Goal: Task Accomplishment & Management: Manage account settings

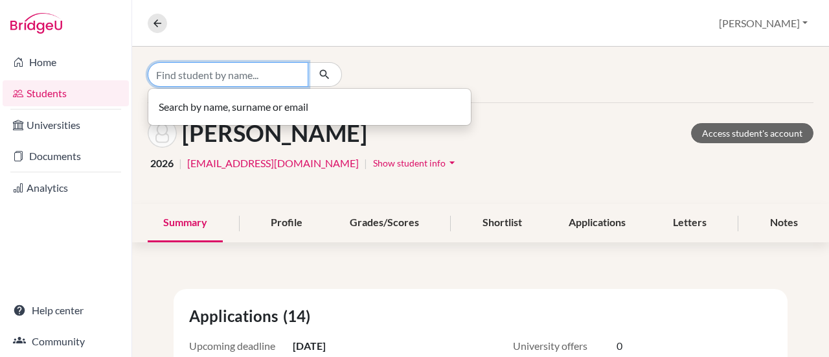
click at [253, 69] on input "Find student by name..." at bounding box center [228, 74] width 161 height 25
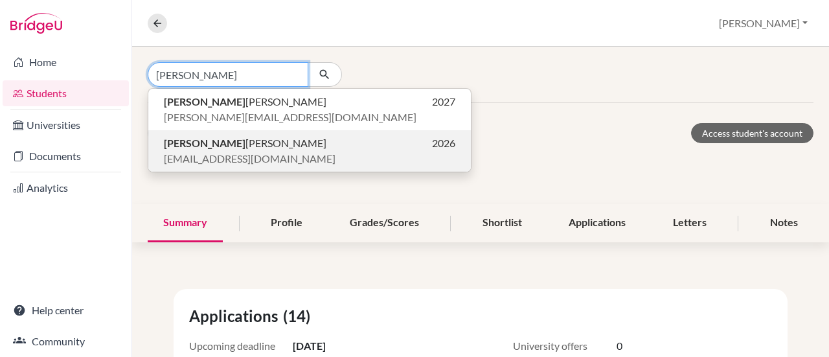
type input "[PERSON_NAME]"
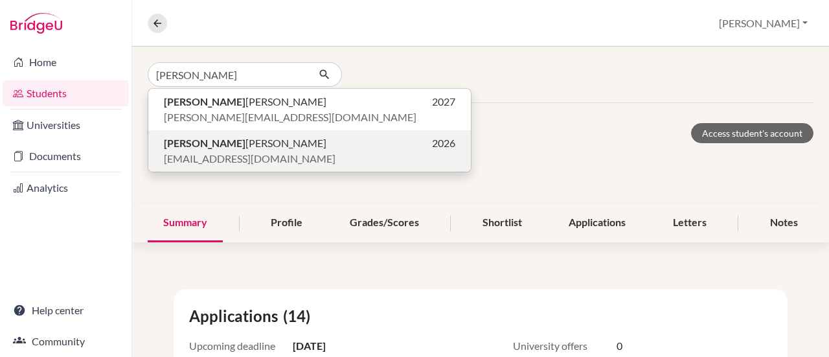
click at [208, 141] on span "[PERSON_NAME]" at bounding box center [245, 143] width 162 height 16
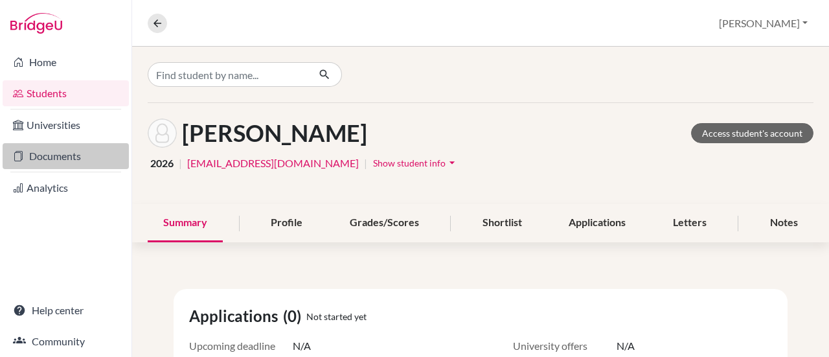
click at [67, 157] on link "Documents" at bounding box center [66, 156] width 126 height 26
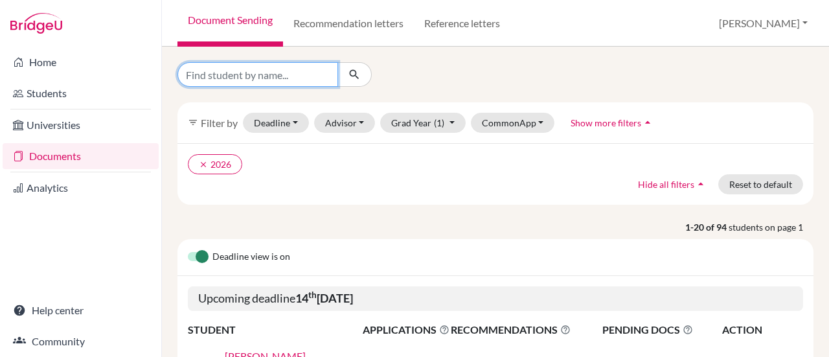
click at [265, 74] on input "Find student by name..." at bounding box center [257, 74] width 161 height 25
type input "[PERSON_NAME]"
click button "submit" at bounding box center [354, 74] width 34 height 25
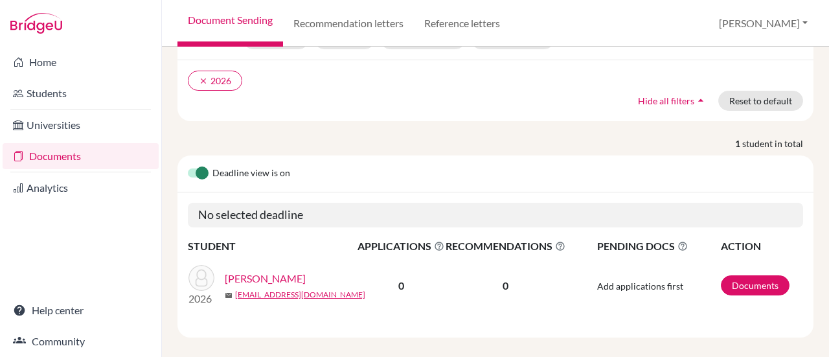
scroll to position [93, 0]
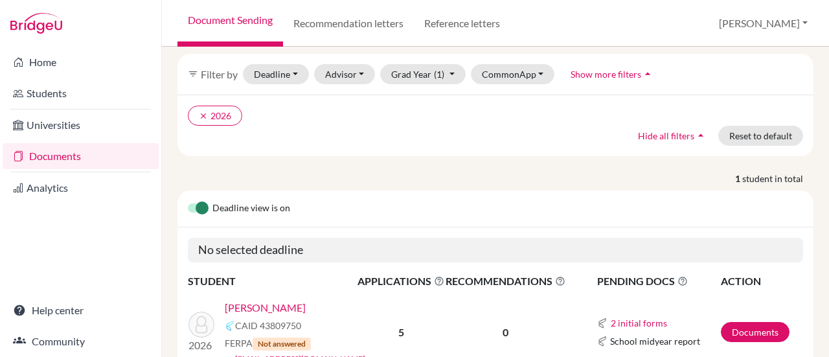
scroll to position [115, 0]
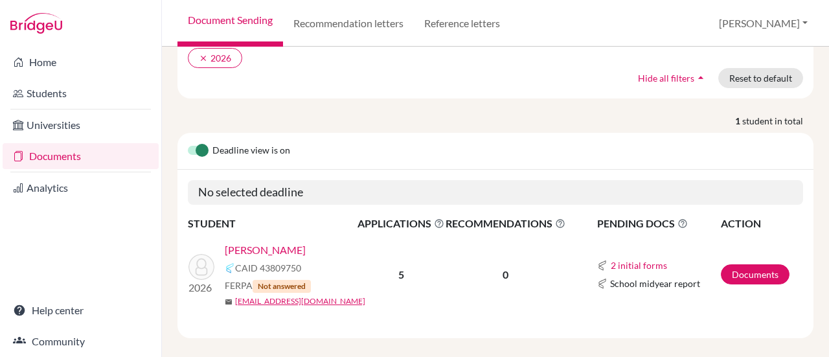
click at [242, 242] on link "[PERSON_NAME]" at bounding box center [265, 250] width 81 height 16
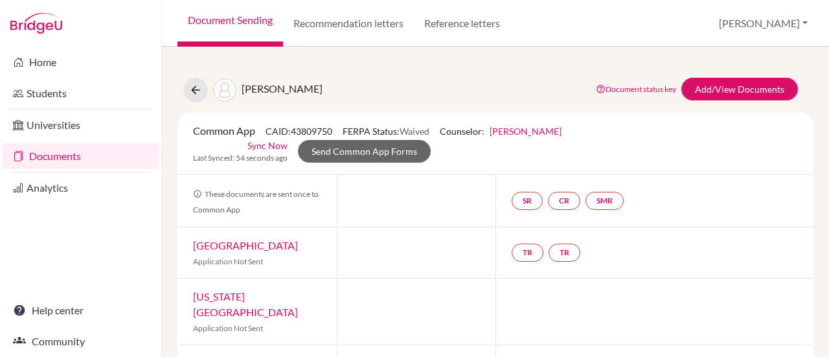
click at [513, 129] on link "[PERSON_NAME]" at bounding box center [525, 131] width 72 height 11
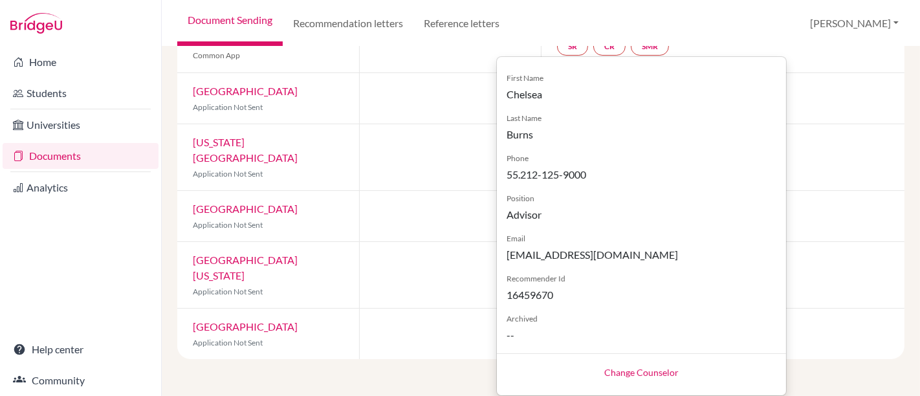
scroll to position [87, 0]
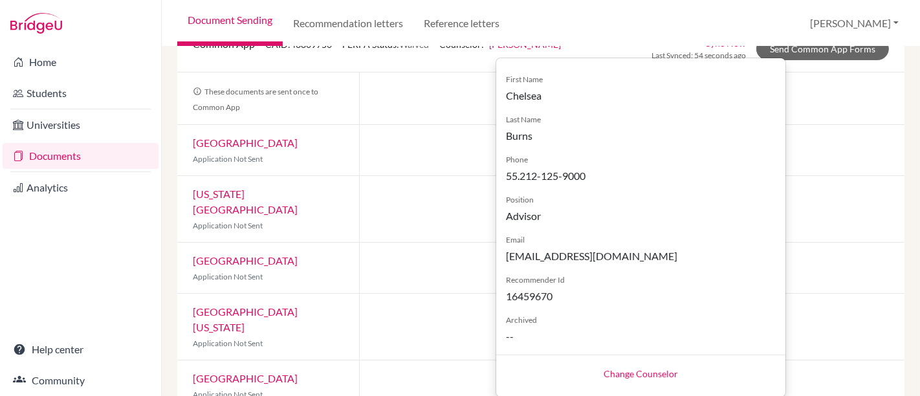
click at [653, 356] on link "Change Counselor" at bounding box center [641, 373] width 74 height 11
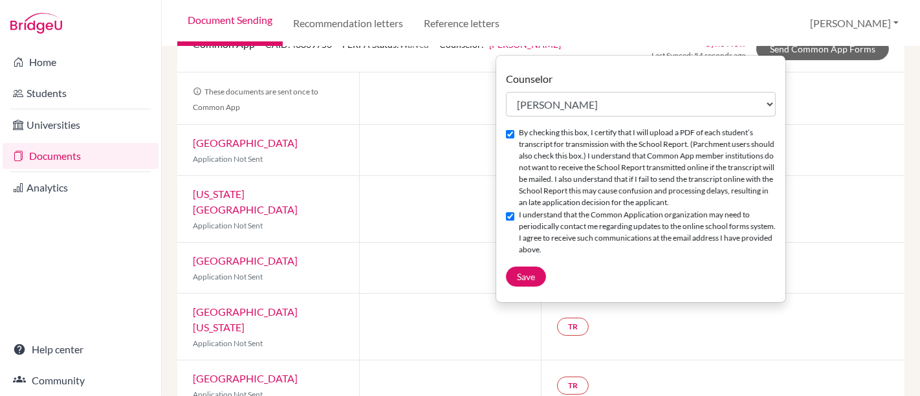
scroll to position [84, 0]
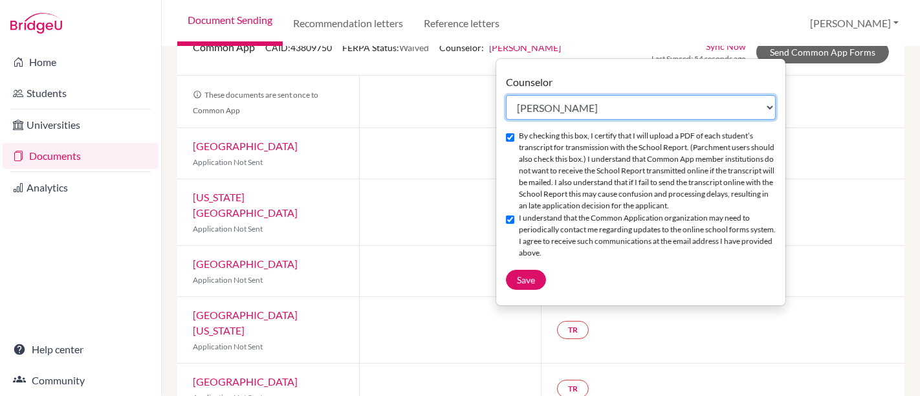
click at [571, 106] on select "Select counselor [PERSON_NAME] [PERSON_NAME] [PERSON_NAME] [PERSON_NAME] [PERSO…" at bounding box center [641, 107] width 270 height 25
select select "459986"
click at [506, 95] on select "Select counselor [PERSON_NAME] [PERSON_NAME] [PERSON_NAME] [PERSON_NAME] [PERSO…" at bounding box center [641, 107] width 270 height 25
checkbox input "false"
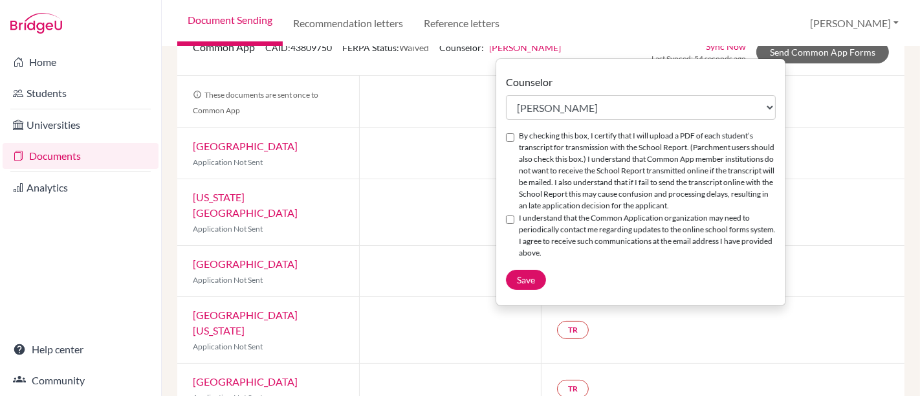
click at [506, 224] on input "I understand that the Common Application organization may need to periodically …" at bounding box center [510, 220] width 8 height 8
checkbox input "true"
click at [507, 140] on input "By checking this box, I certify that I will upload a PDF of each student’s tran…" at bounding box center [510, 137] width 8 height 8
checkbox input "true"
click at [534, 285] on span "Save" at bounding box center [526, 279] width 18 height 11
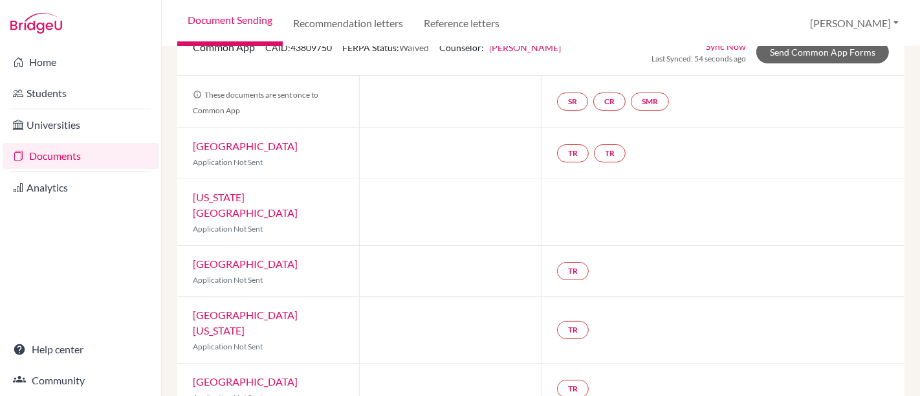
scroll to position [0, 0]
